Goal: Information Seeking & Learning: Learn about a topic

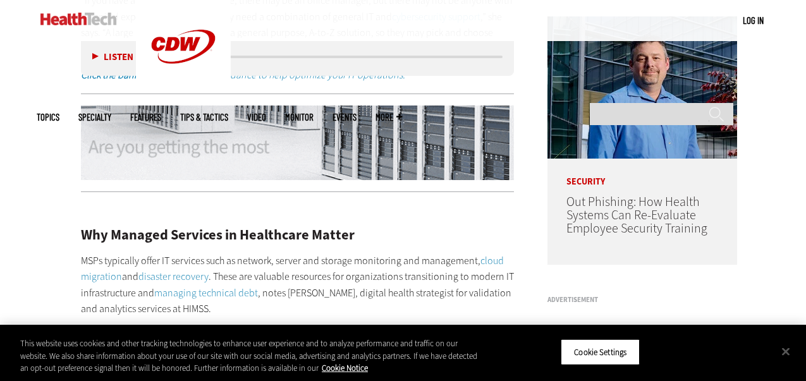
scroll to position [971, 0]
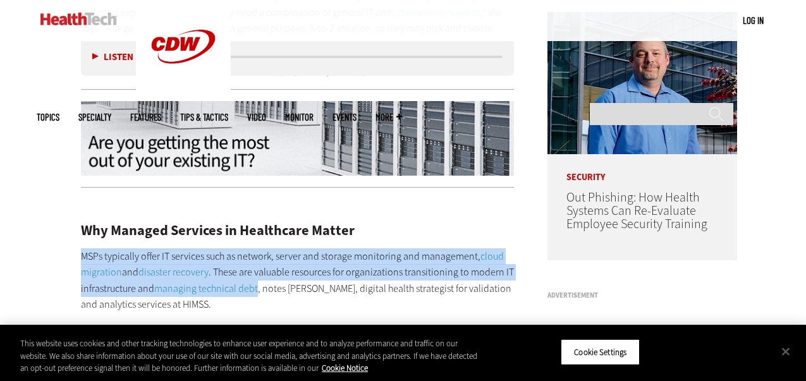
drag, startPoint x: 258, startPoint y: 245, endPoint x: 83, endPoint y: 204, distance: 179.9
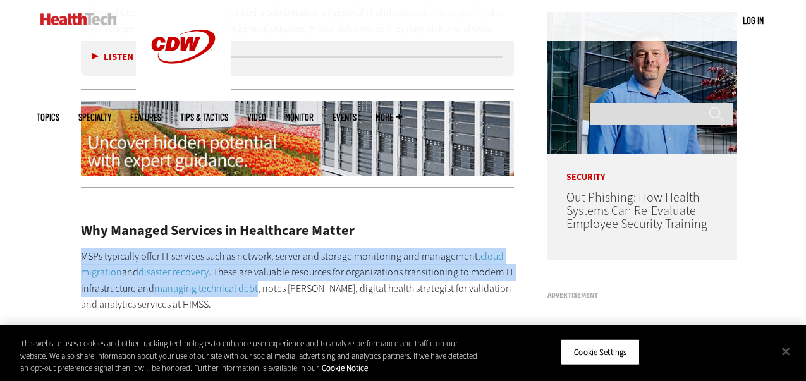
copy p "MSPs typically offer IT services such as network, server and storage monitoring…"
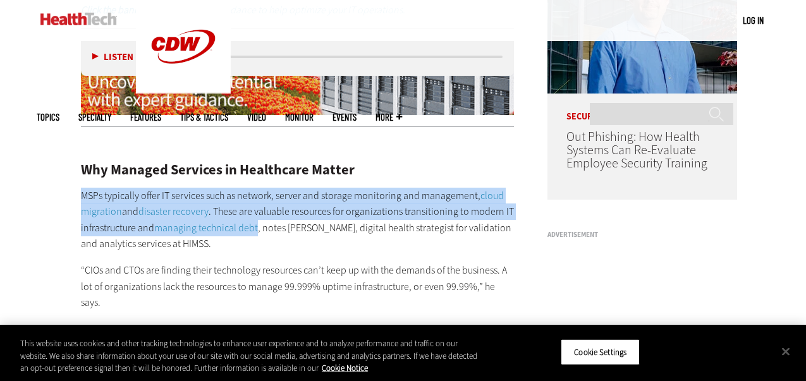
scroll to position [1033, 0]
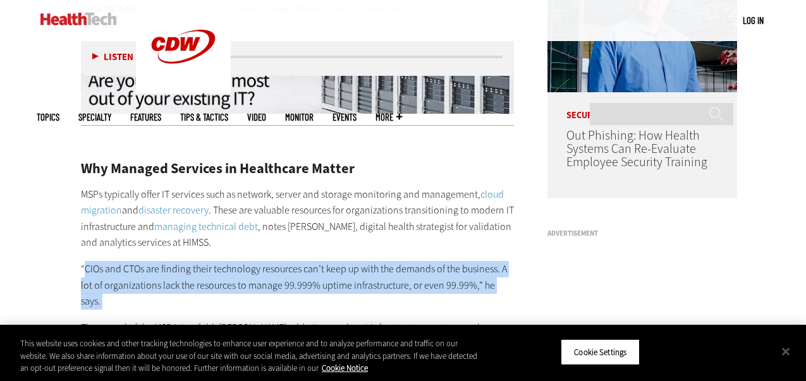
drag, startPoint x: 471, startPoint y: 250, endPoint x: 85, endPoint y: 228, distance: 386.9
copy div "CIOs and CTOs are finding their technology resources can’t keep up with the dem…"
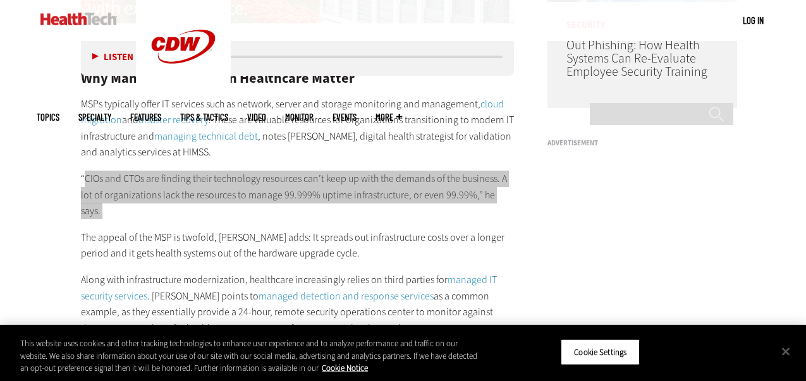
scroll to position [1125, 0]
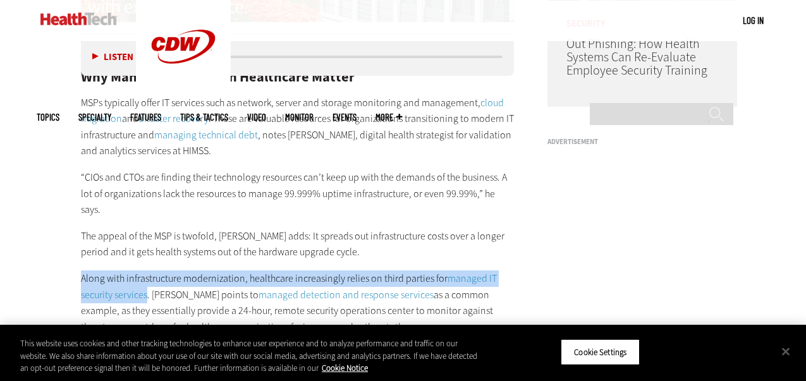
drag, startPoint x: 148, startPoint y: 235, endPoint x: 79, endPoint y: 216, distance: 71.5
copy p "Along with infrastructure modernization, healthcare increasingly relies on thir…"
copy p "essentially provide a 24-hour, remote security operations center to monitor aga…"
drag, startPoint x: 82, startPoint y: 251, endPoint x: 423, endPoint y: 263, distance: 341.6
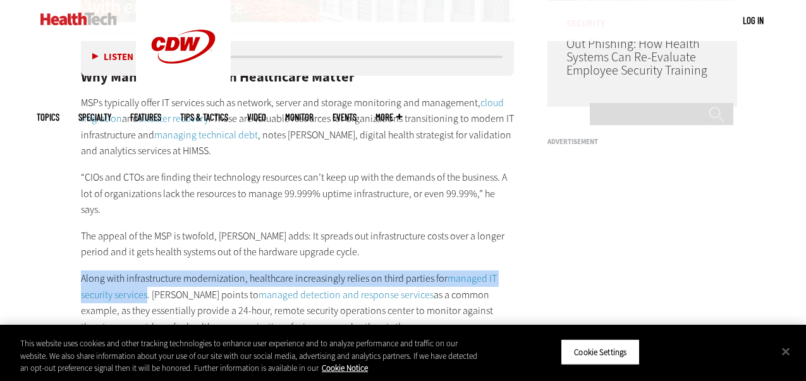
click at [423, 271] on p "Along with infrastructure modernization, healthcare increasingly relies on thir…" at bounding box center [298, 303] width 434 height 64
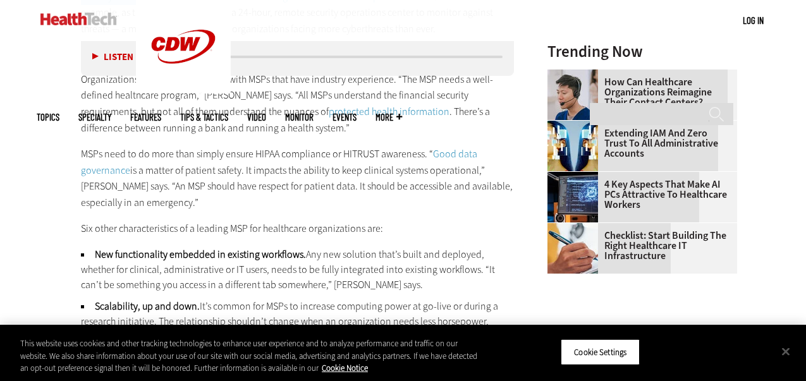
scroll to position [1428, 0]
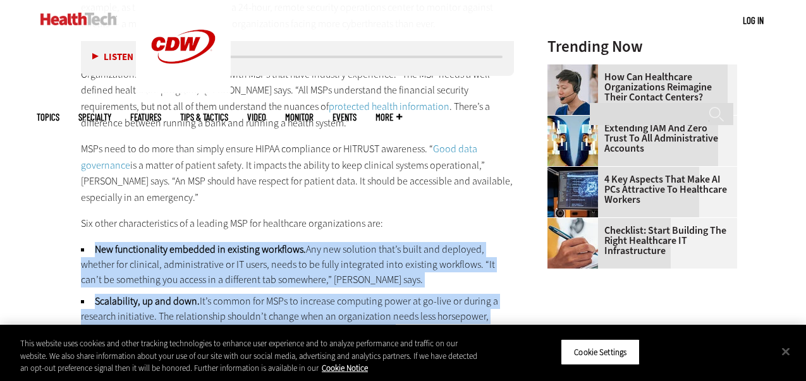
drag, startPoint x: 78, startPoint y: 187, endPoint x: 204, endPoint y: 312, distance: 177.0
click at [204, 312] on article "[DATE] Twitter Facebook LinkedIn Reddit Flipboard Email Management Managed IT S…" at bounding box center [285, 364] width 459 height 2647
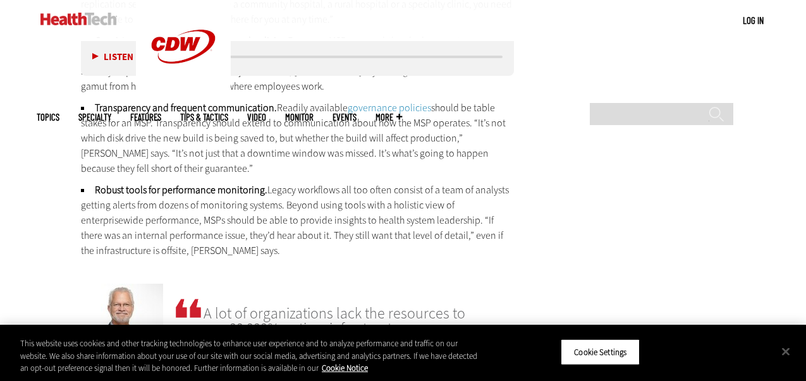
scroll to position [1810, 0]
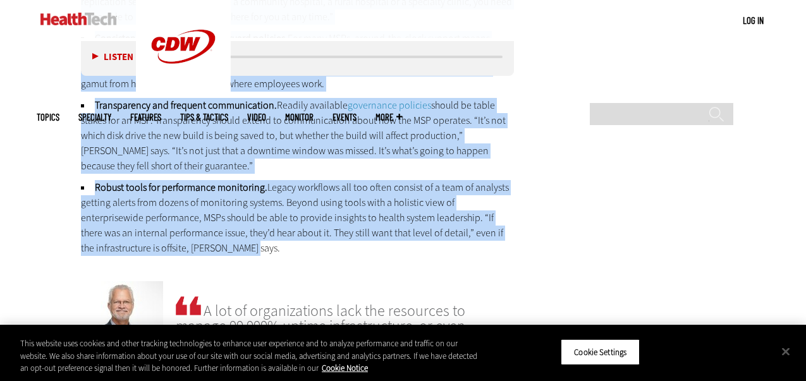
drag, startPoint x: 174, startPoint y: 192, endPoint x: 80, endPoint y: 66, distance: 156.8
click at [81, 66] on div "Listen Pause 07:50 Healthcare is no stranger to managed service providers, as m…" at bounding box center [298, 107] width 434 height 2397
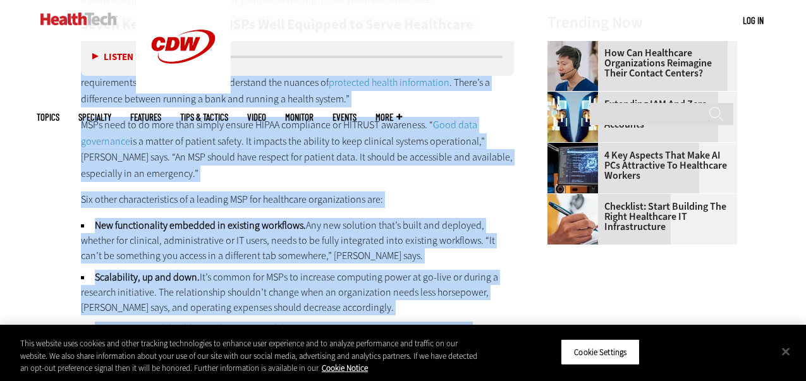
scroll to position [1448, 0]
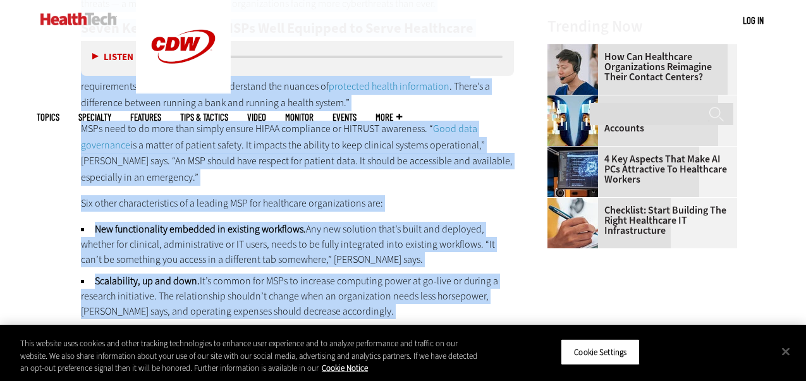
click at [101, 130] on div "Why Managed Services in Healthcare Matter MSPs typically offer IT services such…" at bounding box center [298, 169] width 434 height 897
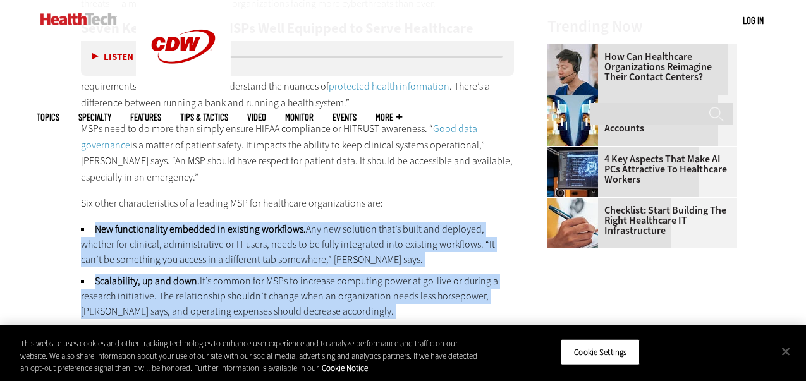
drag, startPoint x: 92, startPoint y: 169, endPoint x: 177, endPoint y: 317, distance: 170.8
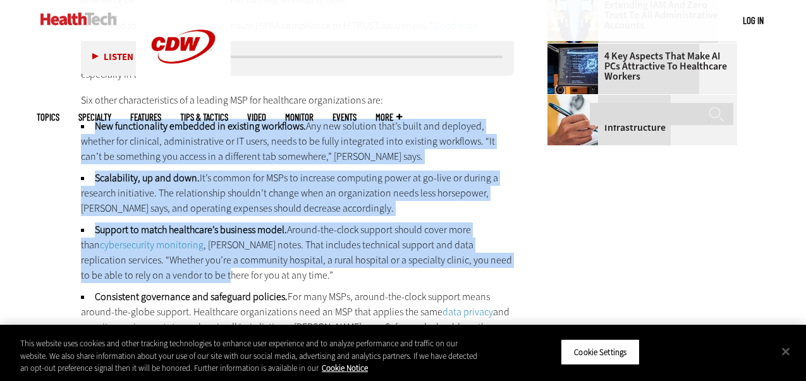
scroll to position [1562, 0]
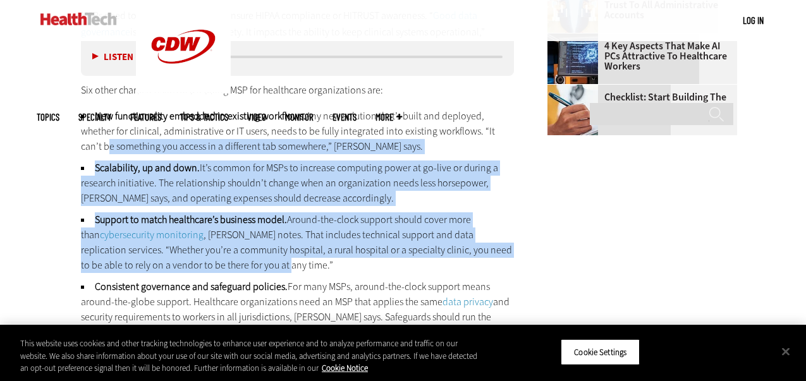
drag, startPoint x: 240, startPoint y: 210, endPoint x: 79, endPoint y: 82, distance: 205.2
click at [79, 82] on article "[DATE] Twitter Facebook LinkedIn Reddit Flipboard Email Management Managed IT S…" at bounding box center [285, 231] width 459 height 2647
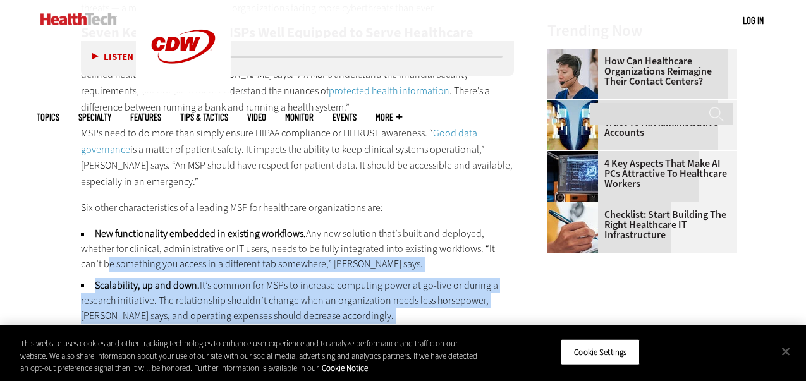
scroll to position [1420, 0]
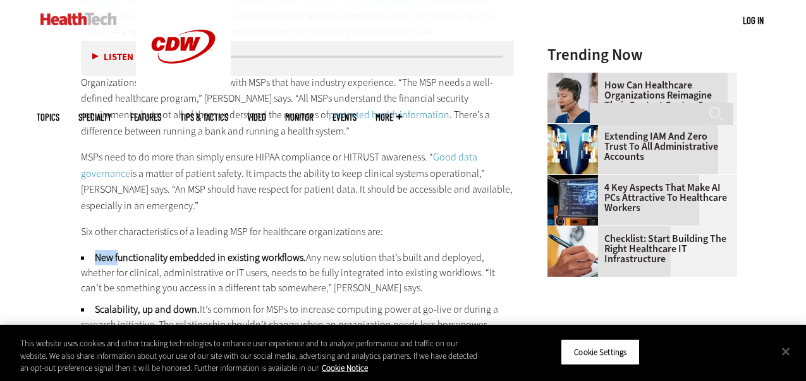
drag, startPoint x: 92, startPoint y: 196, endPoint x: 119, endPoint y: 204, distance: 28.4
click at [119, 250] on li "New functionality embedded in existing workflows. Any new solution that’s built…" at bounding box center [298, 273] width 434 height 46
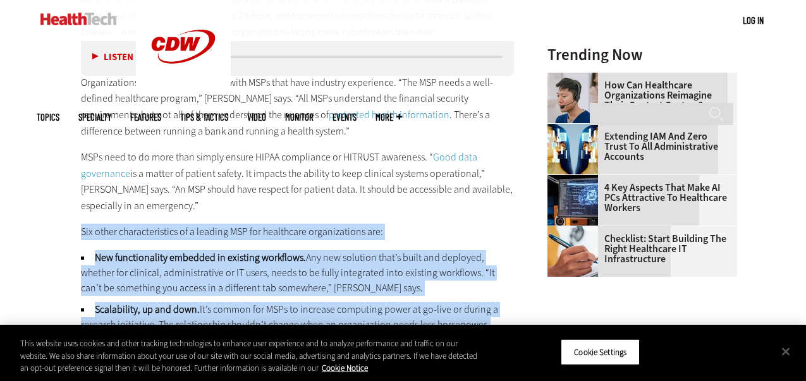
drag, startPoint x: 79, startPoint y: 168, endPoint x: 479, endPoint y: 322, distance: 428.9
click at [514, 309] on main "Home » Management Close New AI Research From CDW See how IT leaders are tacklin…" at bounding box center [403, 358] width 733 height 2714
copy div "Six other characteristics of a leading MSP for healthcare organizations are: Ne…"
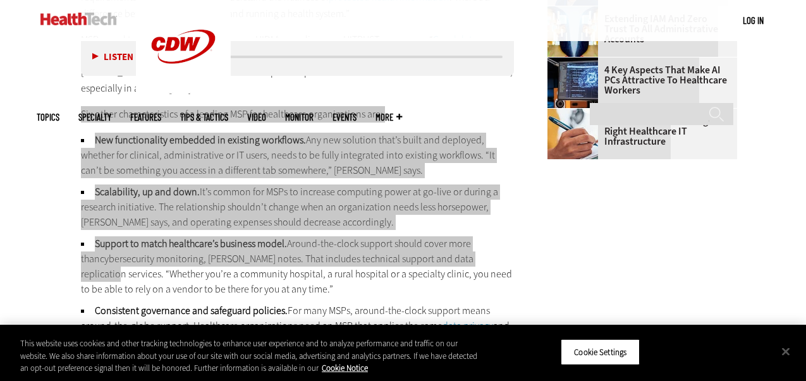
scroll to position [1547, 0]
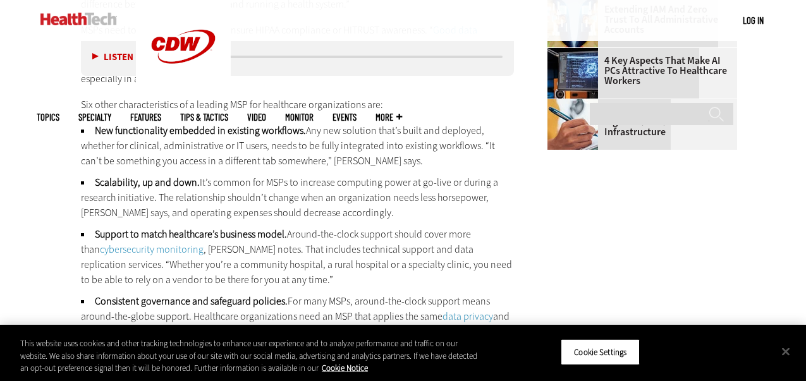
click at [81, 227] on li "Support to match healthcare’s business model. Around-the-clock support should c…" at bounding box center [298, 257] width 434 height 61
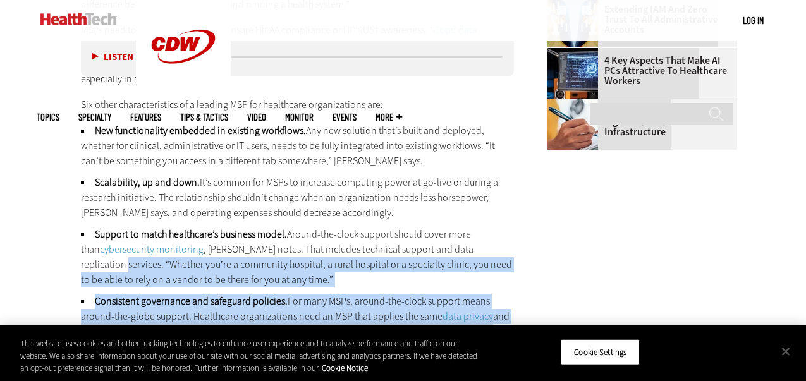
drag, startPoint x: 80, startPoint y: 202, endPoint x: 502, endPoint y: 322, distance: 438.9
click at [502, 322] on article "[DATE] Twitter Facebook LinkedIn Reddit Flipboard Email Management Managed IT S…" at bounding box center [285, 245] width 459 height 2647
copy ul "“Whether you’re a community hospital, a rural hospital or a specialty clinic, y…"
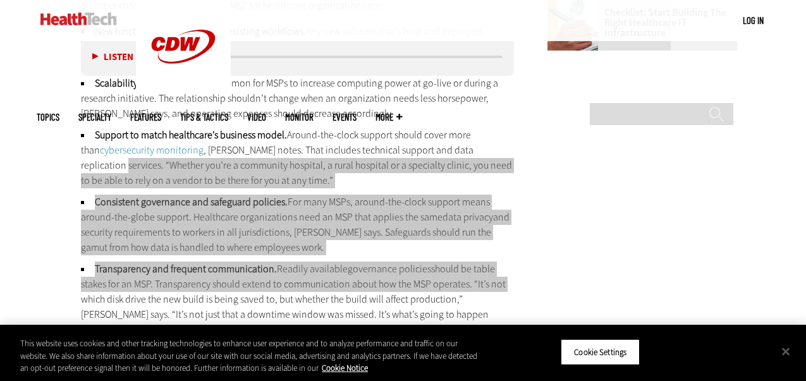
scroll to position [1664, 0]
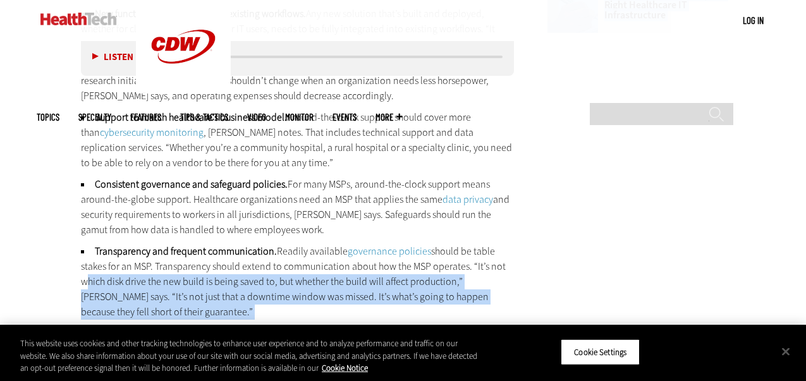
drag, startPoint x: 82, startPoint y: 223, endPoint x: 186, endPoint y: 327, distance: 147.5
click at [186, 327] on body "Skip to main content Become an Insider Sign up [DATE] to receive premium conten…" at bounding box center [403, 90] width 806 height 3508
copy body "lorem ipsu dolor sit ame conse ad elits doeiu te, inc utlabor etd magna aliq en…"
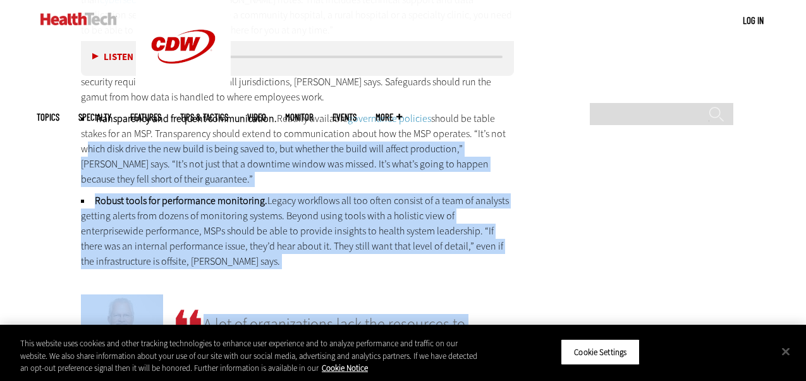
scroll to position [1813, 0]
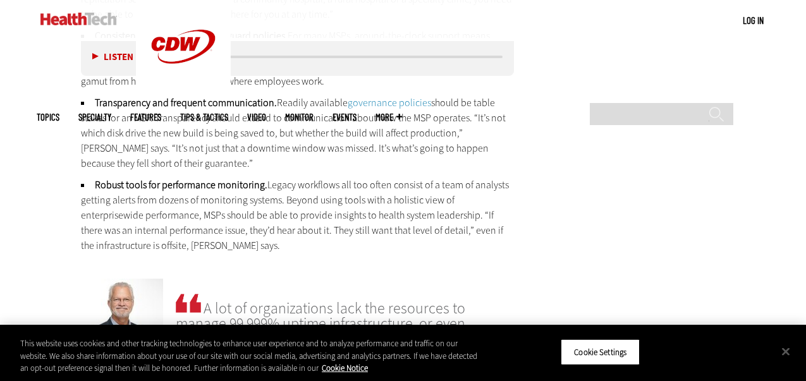
click at [188, 190] on li "Robust tools for performance monitoring. Legacy workflows all too often consist…" at bounding box center [298, 216] width 434 height 76
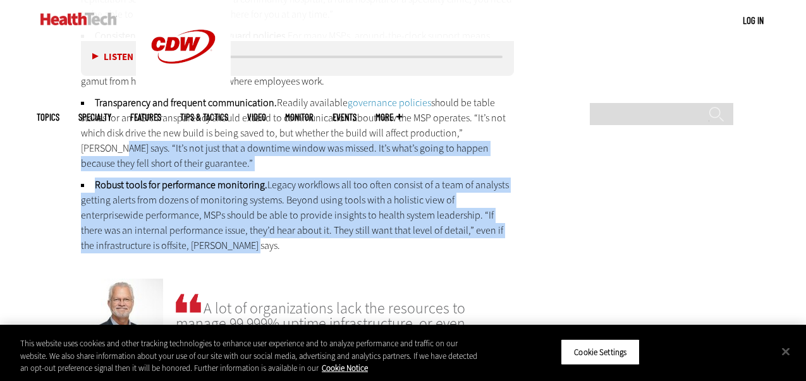
drag, startPoint x: 166, startPoint y: 183, endPoint x: 78, endPoint y: 96, distance: 123.4
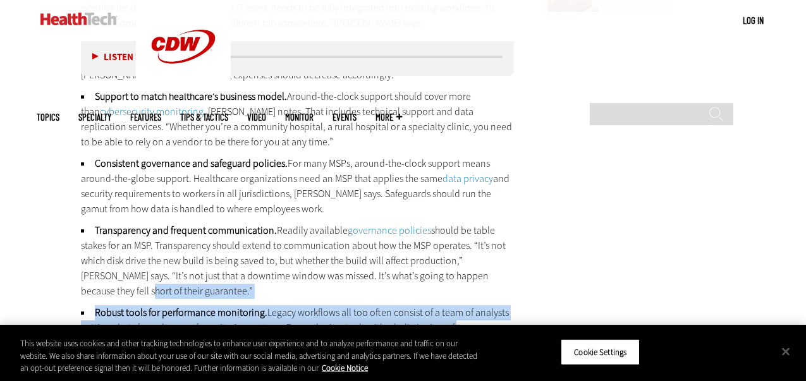
scroll to position [1682, 0]
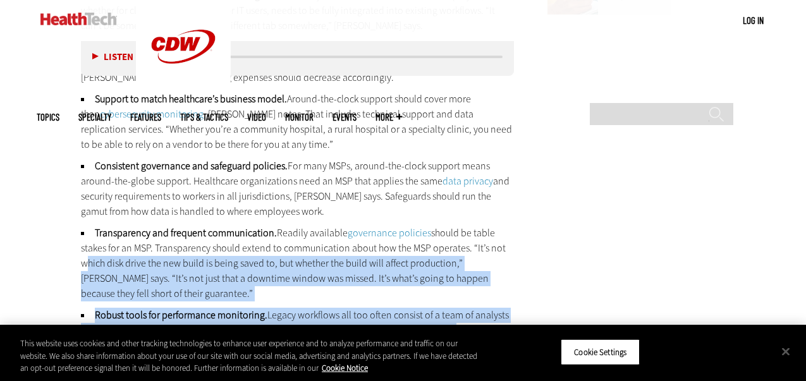
drag, startPoint x: 81, startPoint y: 202, endPoint x: 178, endPoint y: 313, distance: 147.4
click at [178, 313] on ul "New functionality embedded in existing workflows. Any new solution that’s built…" at bounding box center [298, 186] width 434 height 396
copy ul "which disk drive the new build is being saved to, but whether the build will af…"
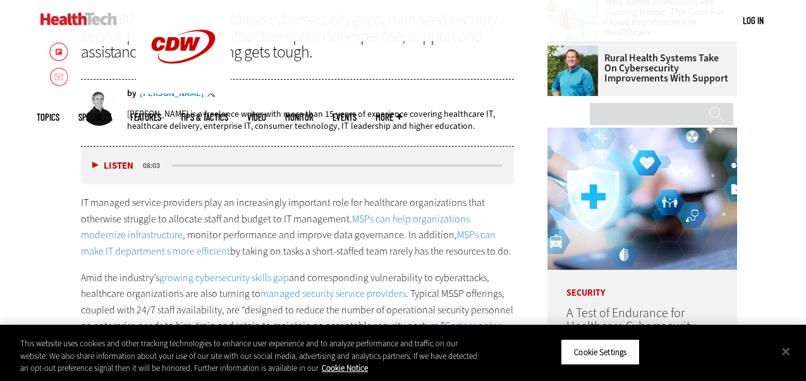
scroll to position [555, 0]
